Goal: Navigation & Orientation: Find specific page/section

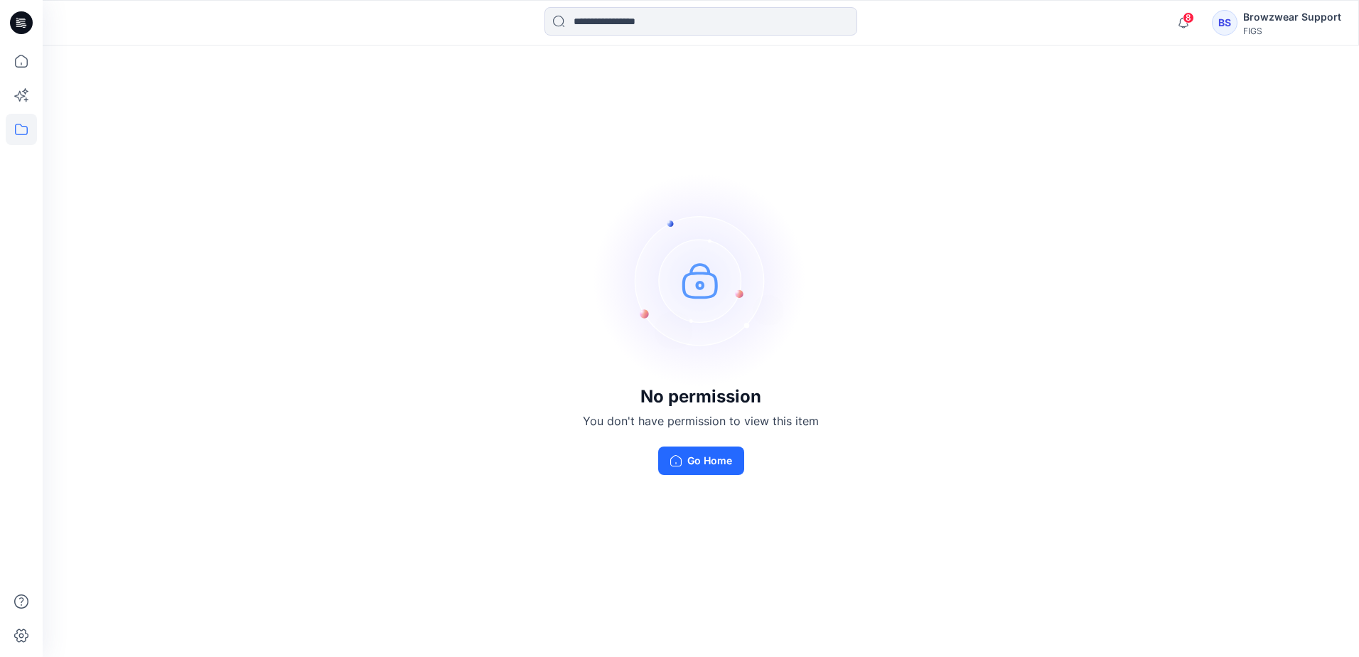
click at [1234, 21] on div "BS" at bounding box center [1225, 23] width 26 height 26
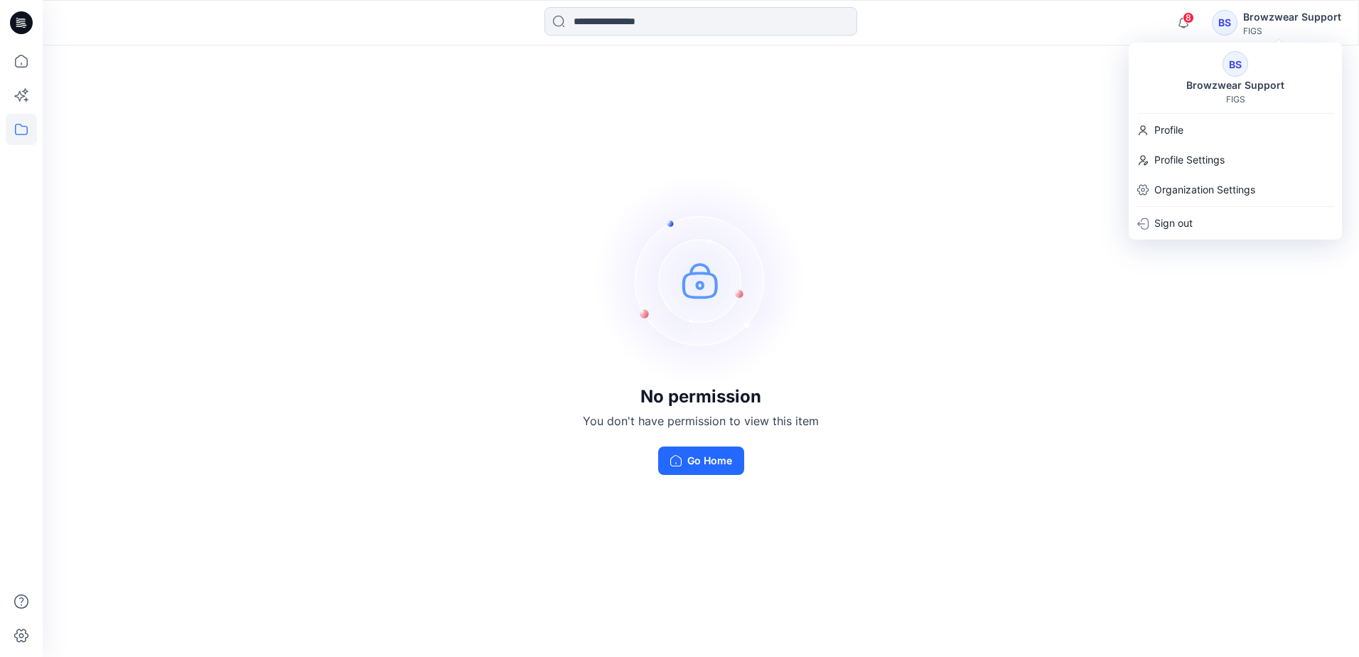
click at [959, 116] on div "No permission You don't have permission to view this item Go Home" at bounding box center [701, 323] width 1316 height 557
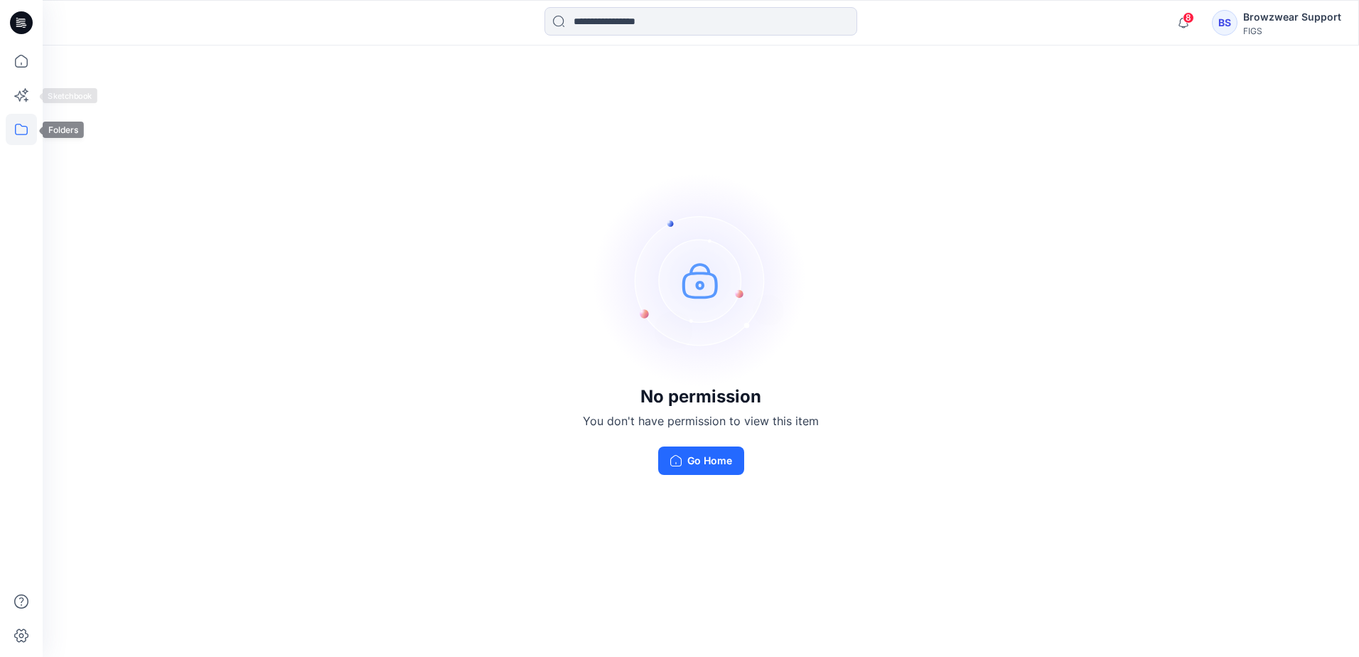
click at [21, 119] on icon at bounding box center [21, 129] width 31 height 31
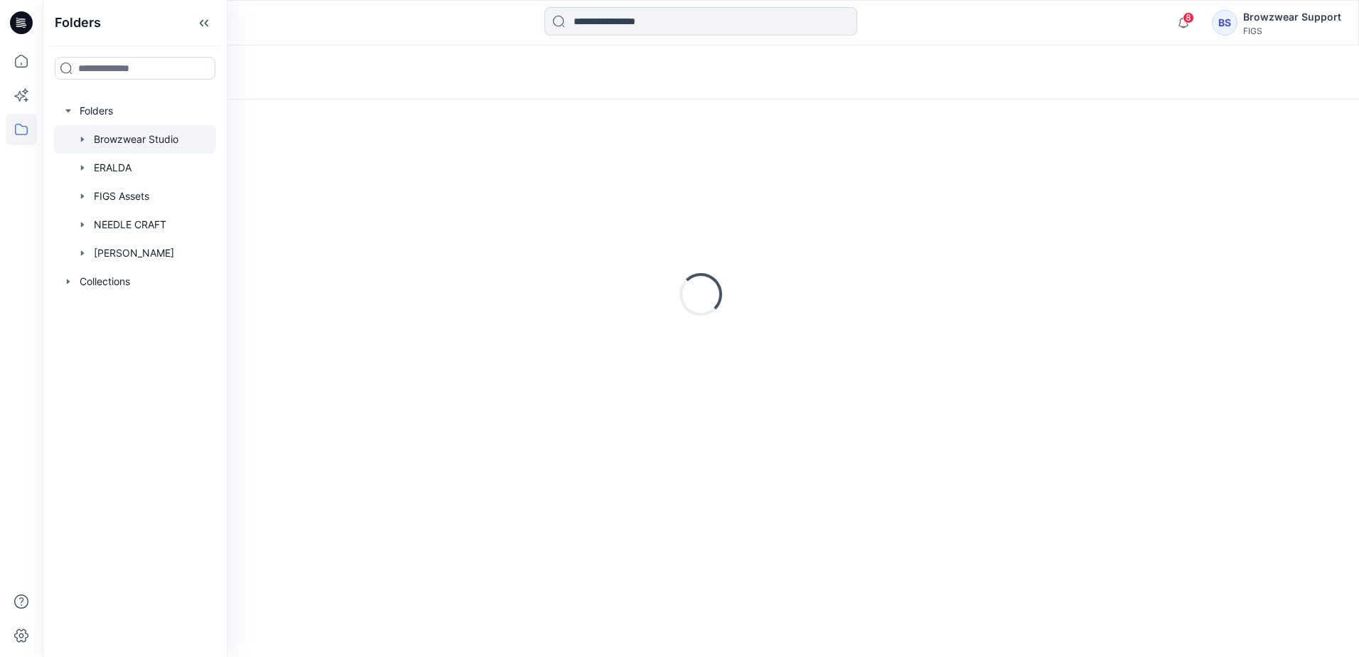
click at [142, 137] on div at bounding box center [135, 139] width 162 height 28
click at [84, 137] on icon "button" at bounding box center [82, 139] width 11 height 11
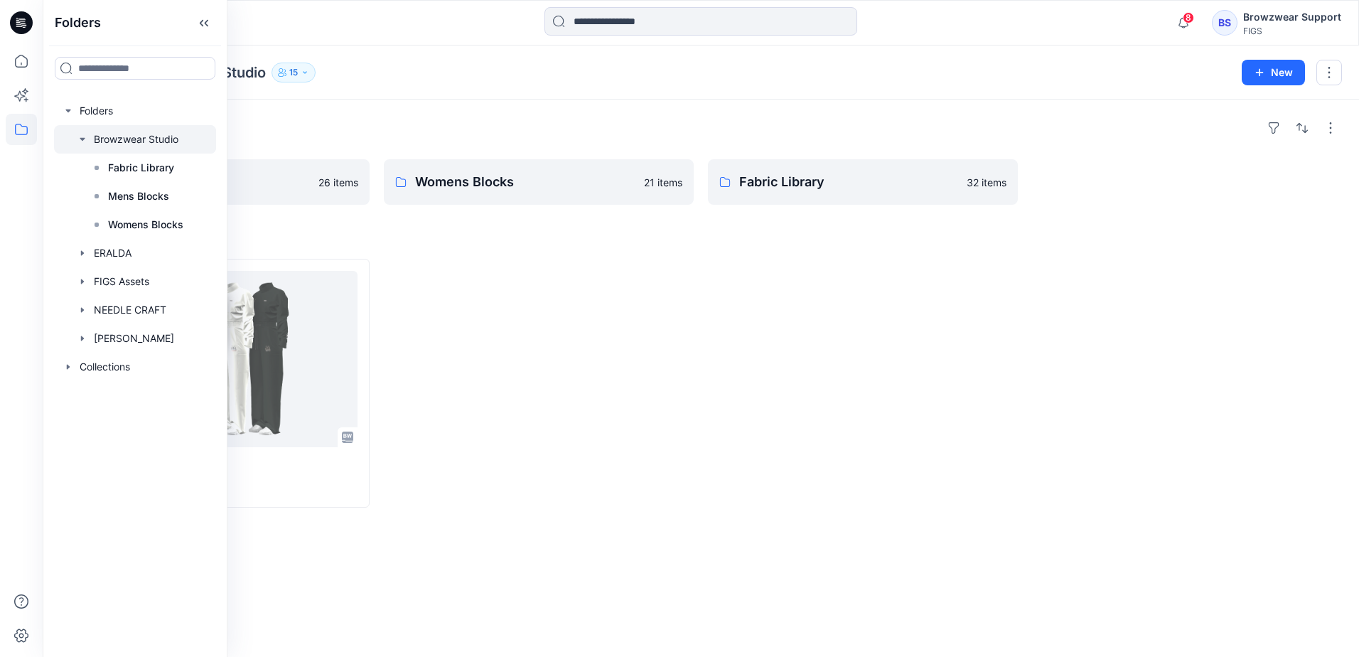
click at [571, 276] on div at bounding box center [539, 383] width 310 height 249
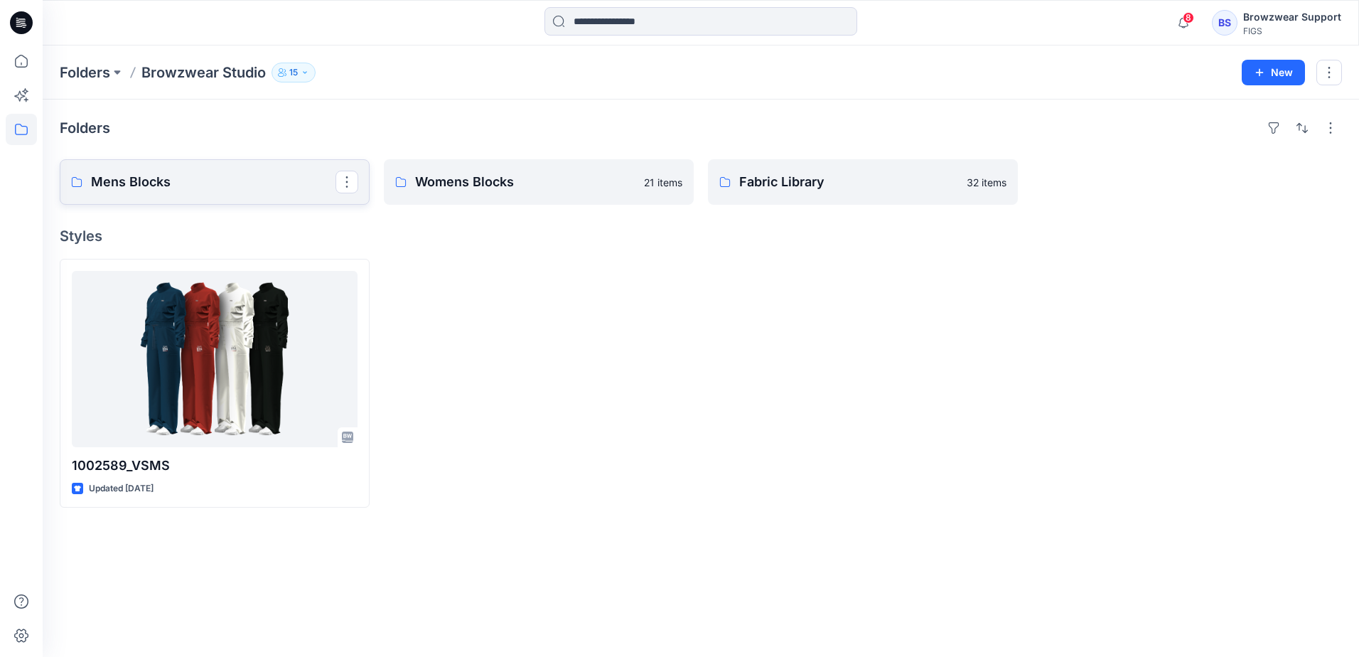
click at [228, 183] on p "Mens Blocks" at bounding box center [213, 182] width 244 height 20
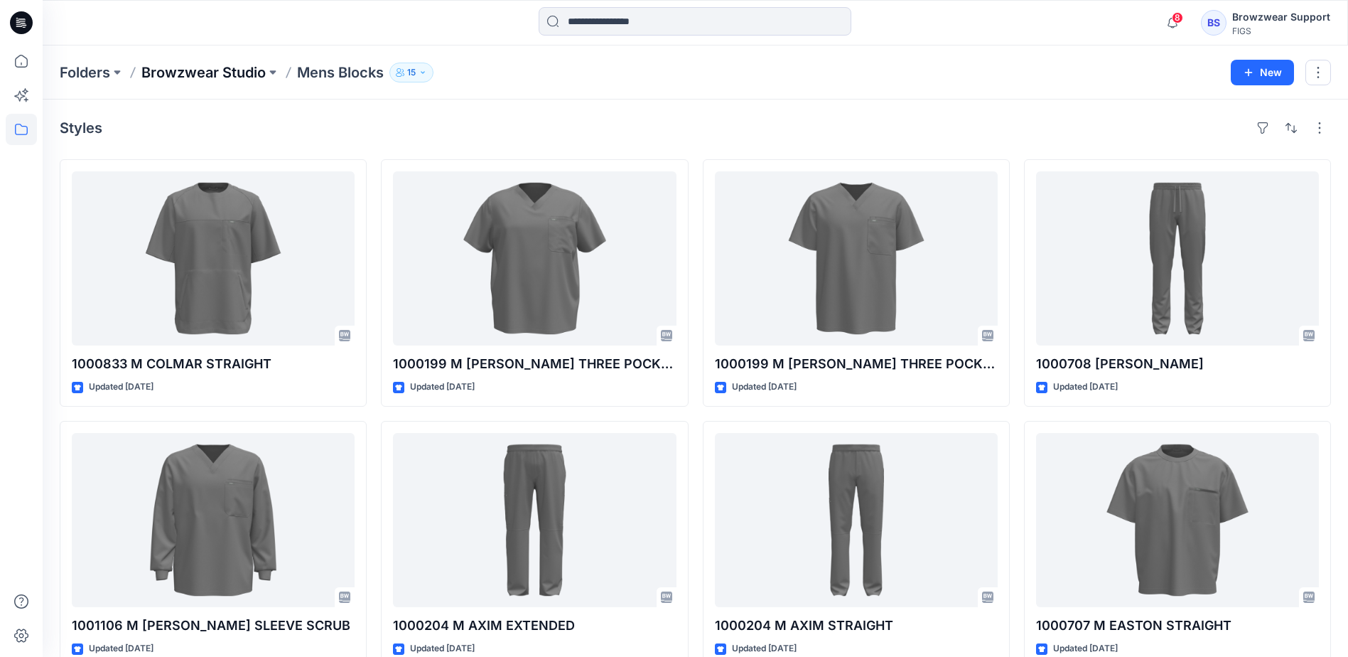
click at [202, 70] on p "Browzwear Studio" at bounding box center [203, 73] width 124 height 20
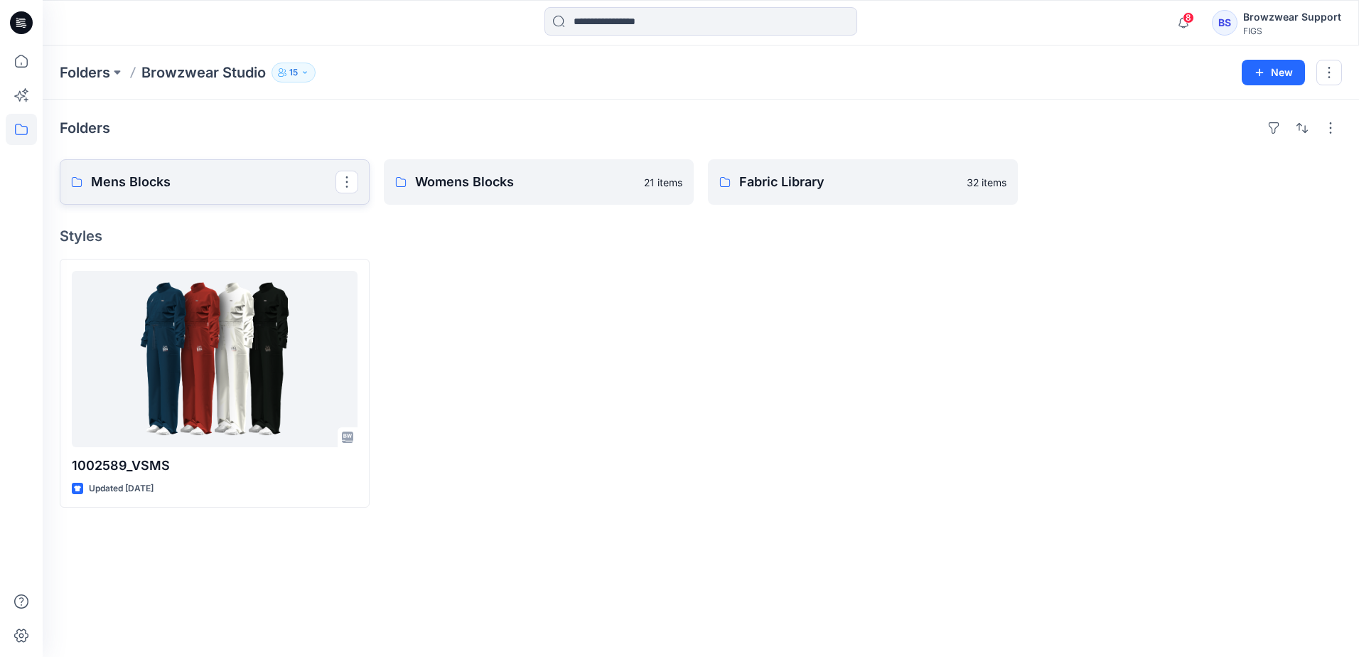
click at [277, 183] on p "Mens Blocks" at bounding box center [213, 182] width 244 height 20
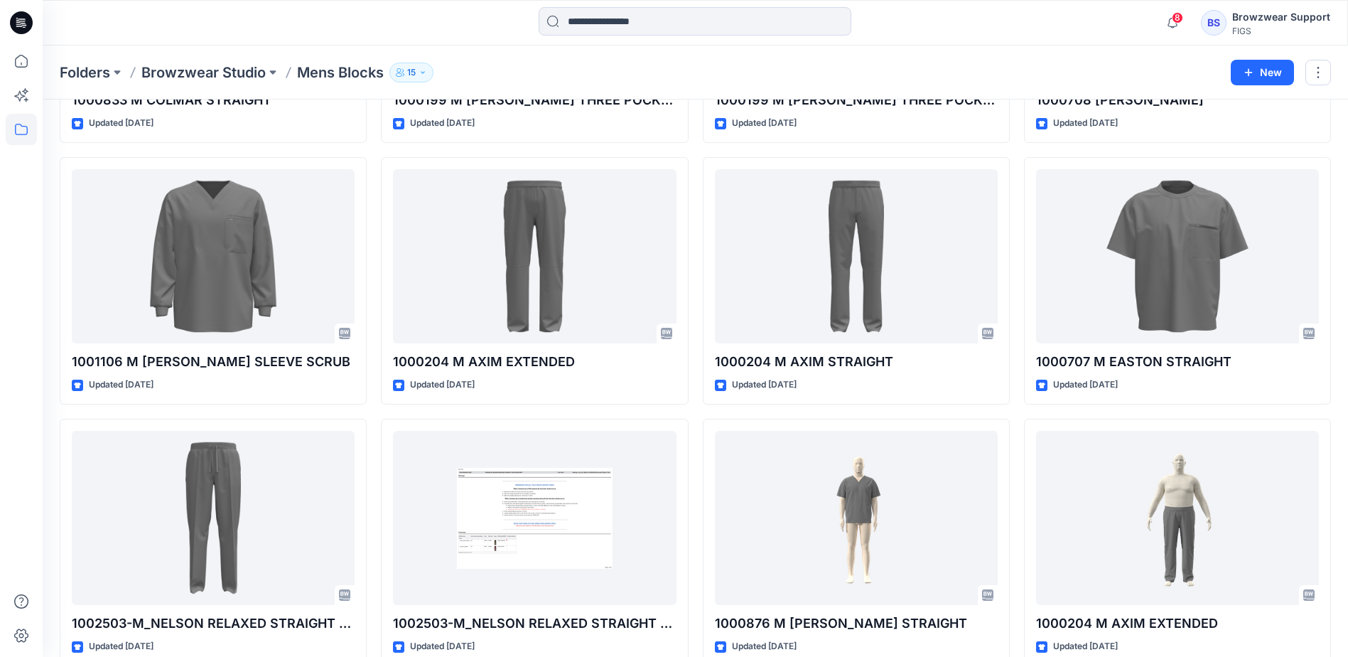
scroll to position [341, 0]
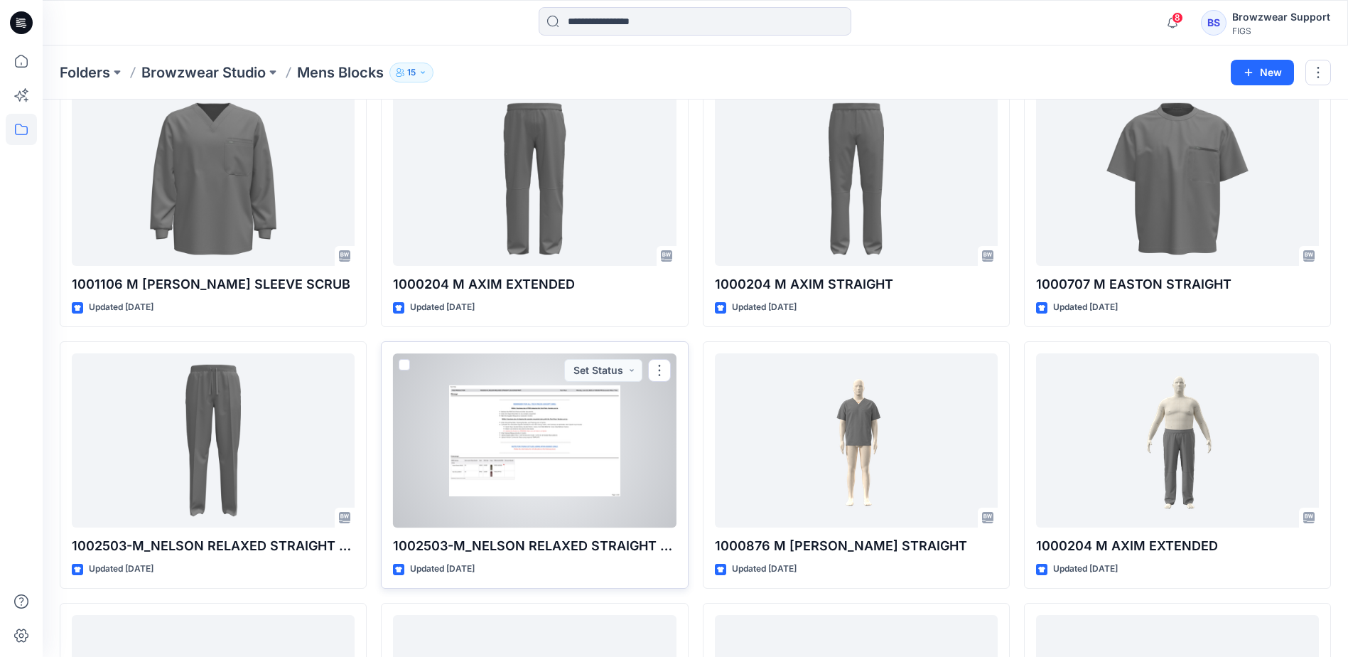
click at [475, 467] on div at bounding box center [534, 440] width 283 height 174
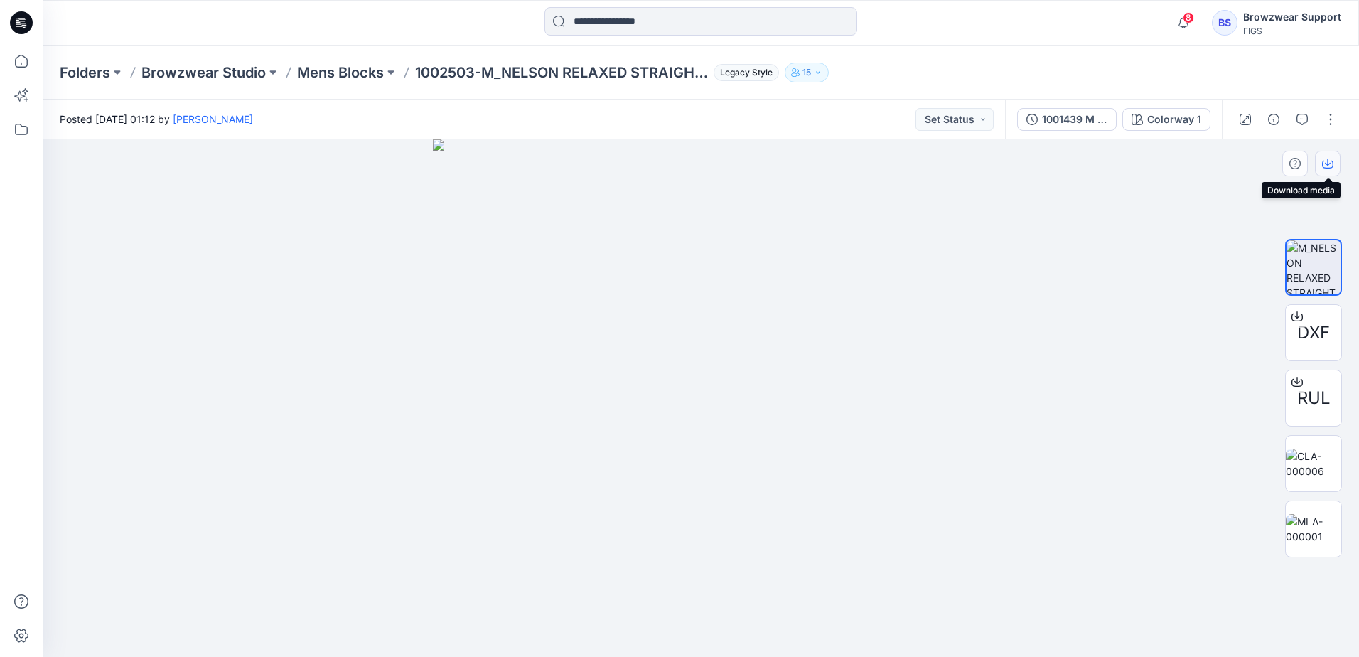
click at [1330, 163] on icon "button" at bounding box center [1328, 161] width 6 height 7
click at [1315, 469] on img at bounding box center [1313, 463] width 55 height 30
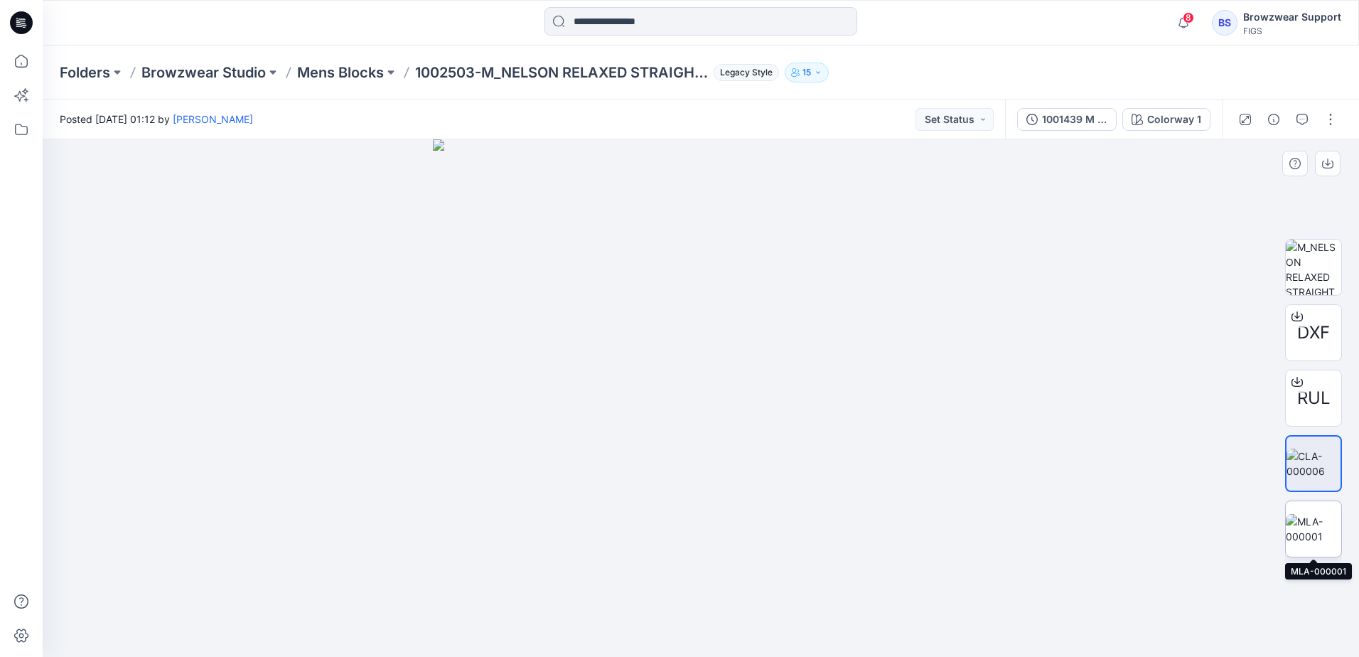
click at [1307, 522] on img at bounding box center [1313, 529] width 55 height 30
click at [1303, 461] on img at bounding box center [1313, 463] width 55 height 30
click at [359, 36] on div at bounding box center [207, 22] width 329 height 31
